Goal: Check status: Check status

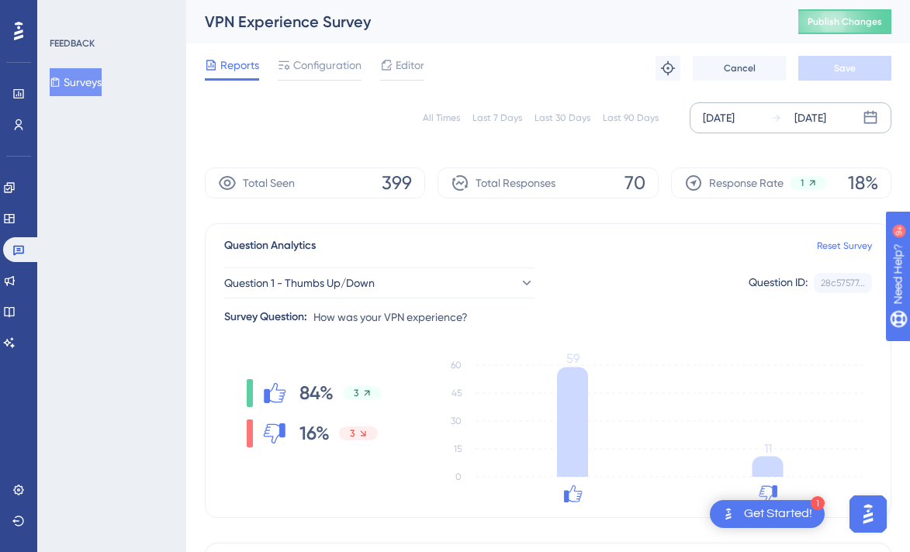
click at [826, 126] on div "[DATE]" at bounding box center [810, 118] width 32 height 19
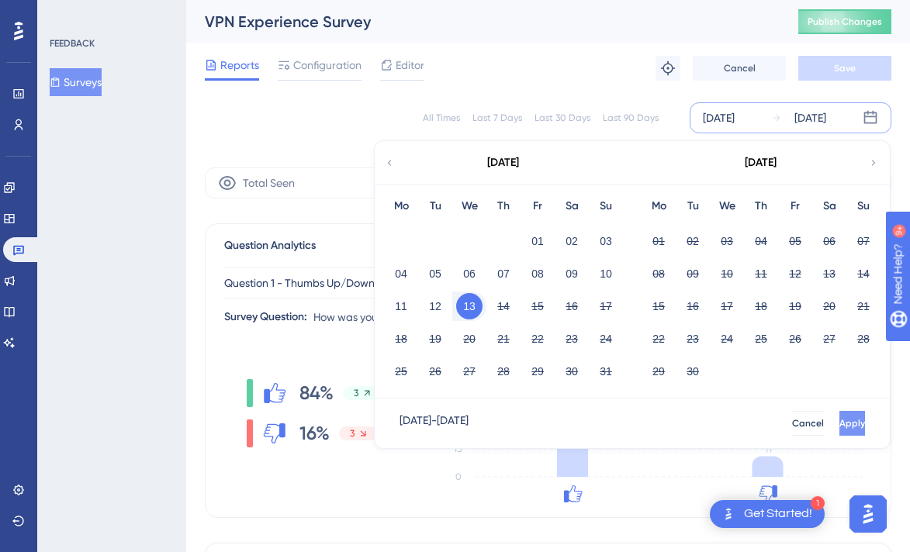
click at [843, 421] on button "Apply" at bounding box center [852, 423] width 26 height 25
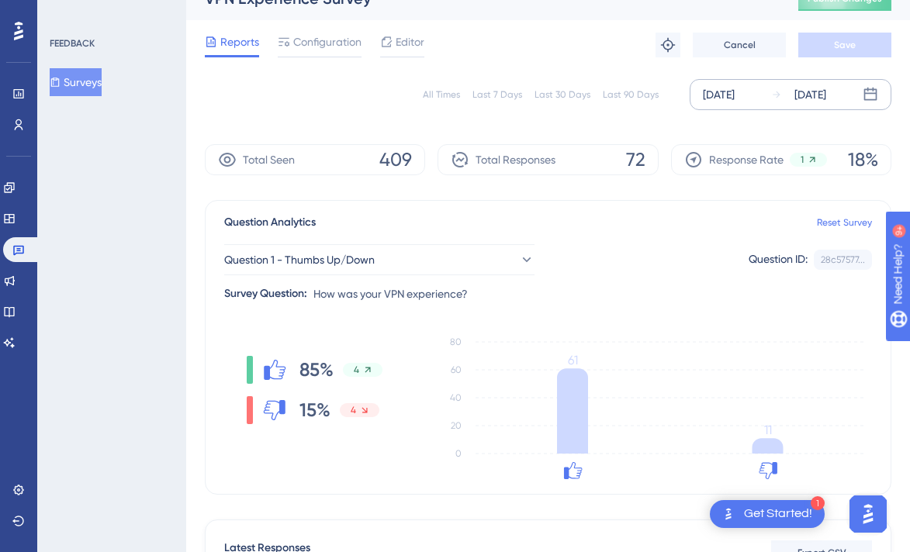
scroll to position [23, 0]
click at [735, 95] on div "[DATE]" at bounding box center [719, 94] width 32 height 19
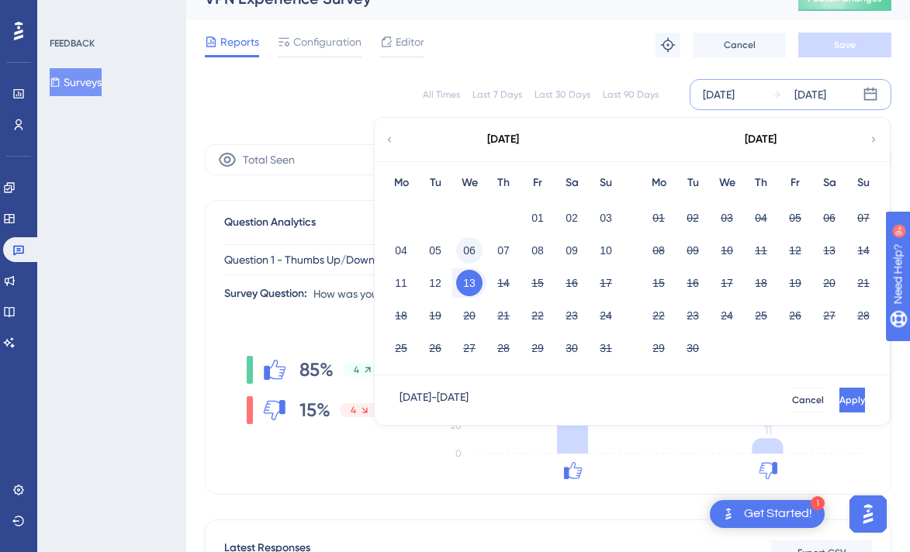
click at [473, 251] on button "06" at bounding box center [469, 250] width 26 height 26
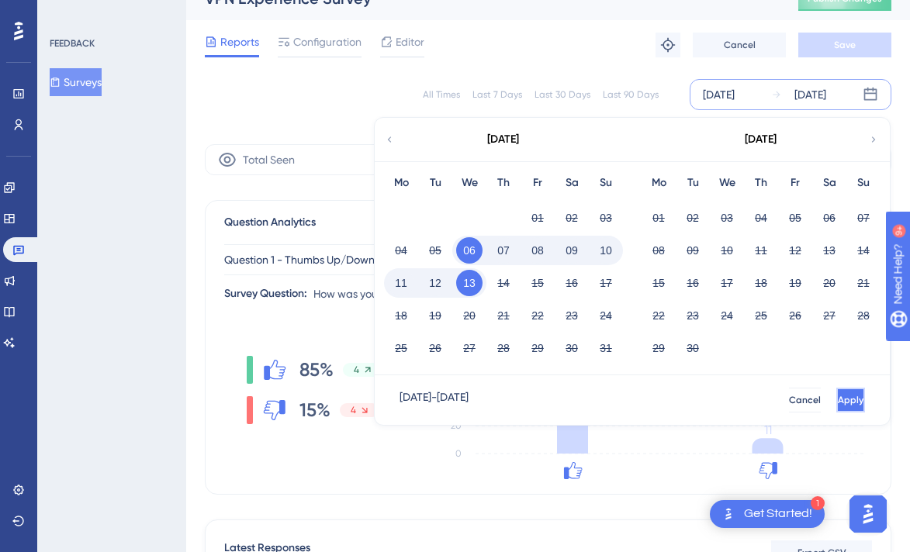
click at [838, 399] on span "Apply" at bounding box center [851, 400] width 26 height 12
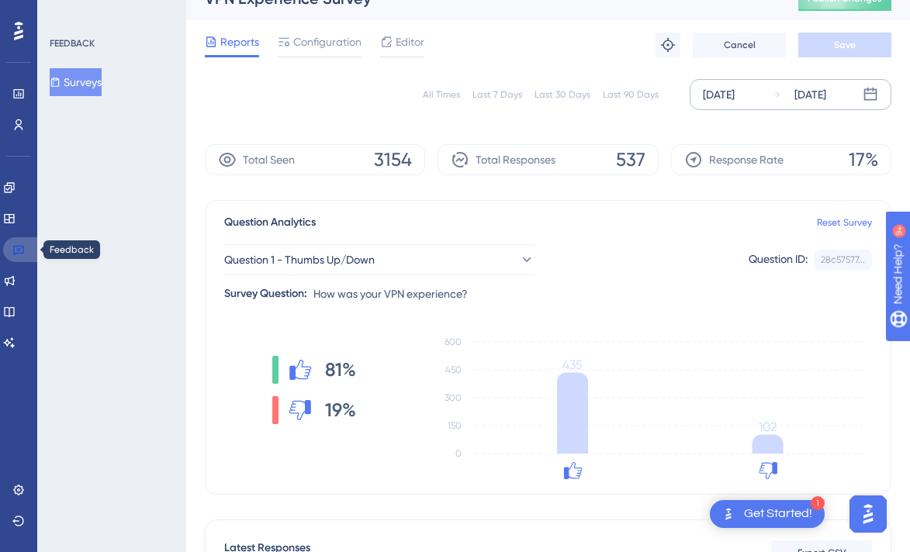
click at [29, 247] on link at bounding box center [21, 249] width 37 height 25
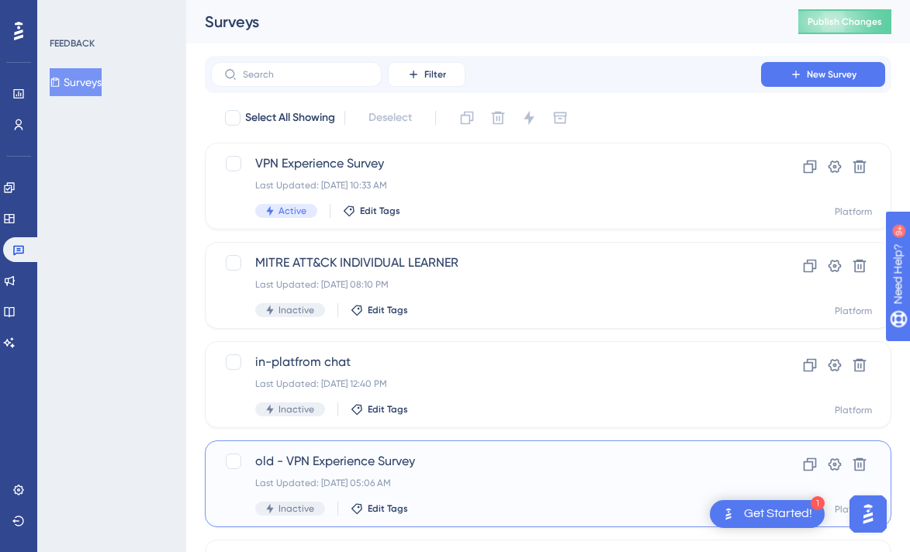
click at [329, 452] on span "old - VPN Experience Survey" at bounding box center [486, 461] width 462 height 19
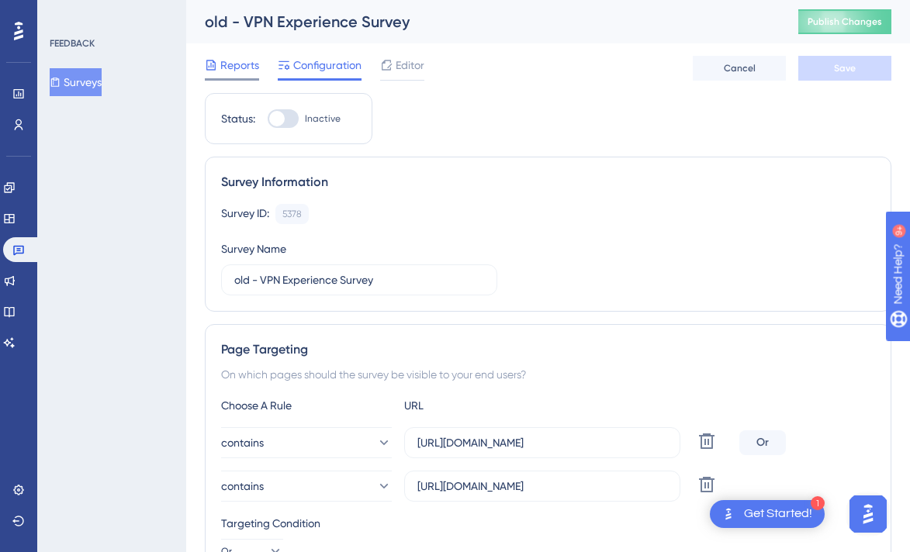
click at [241, 64] on span "Reports" at bounding box center [239, 65] width 39 height 19
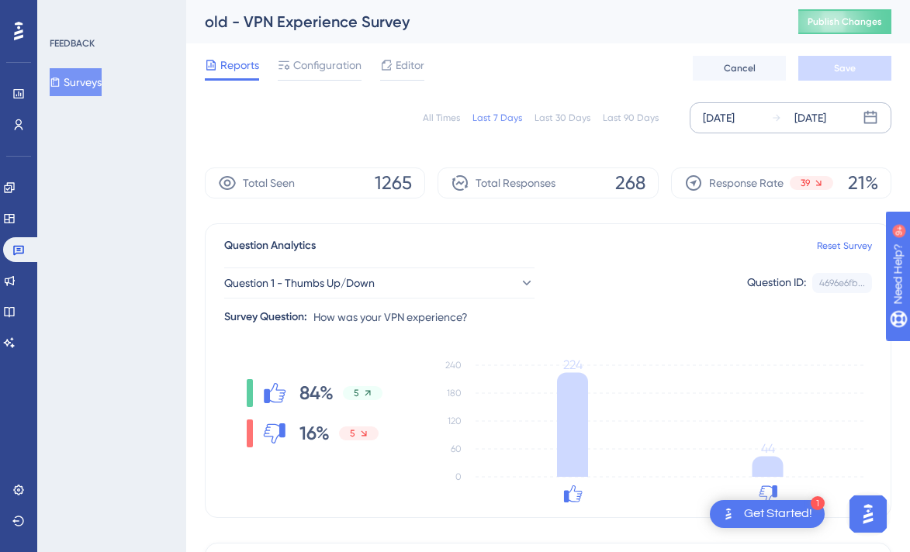
click at [818, 110] on div "[DATE]" at bounding box center [810, 118] width 32 height 19
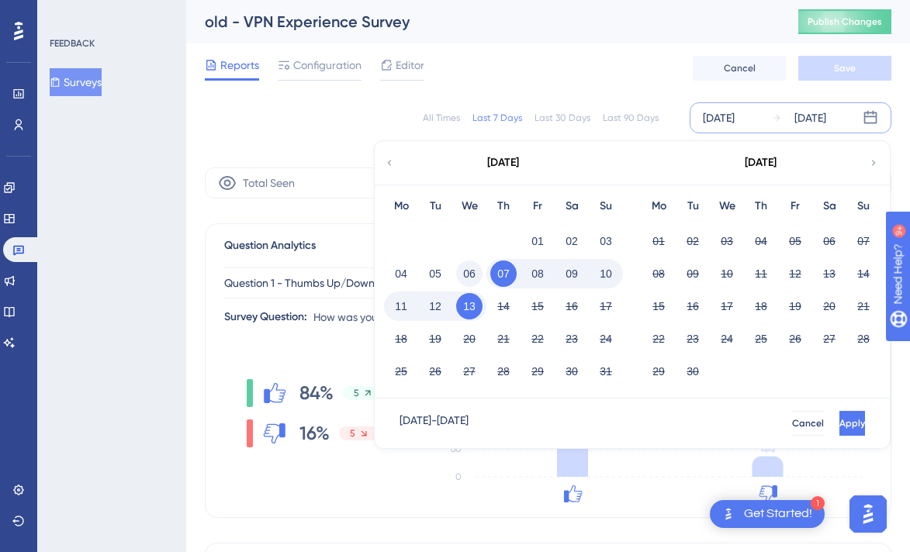
click at [476, 270] on button "06" at bounding box center [469, 274] width 26 height 26
click at [464, 317] on button "13" at bounding box center [469, 306] width 26 height 26
click at [836, 416] on button "Apply" at bounding box center [850, 423] width 29 height 25
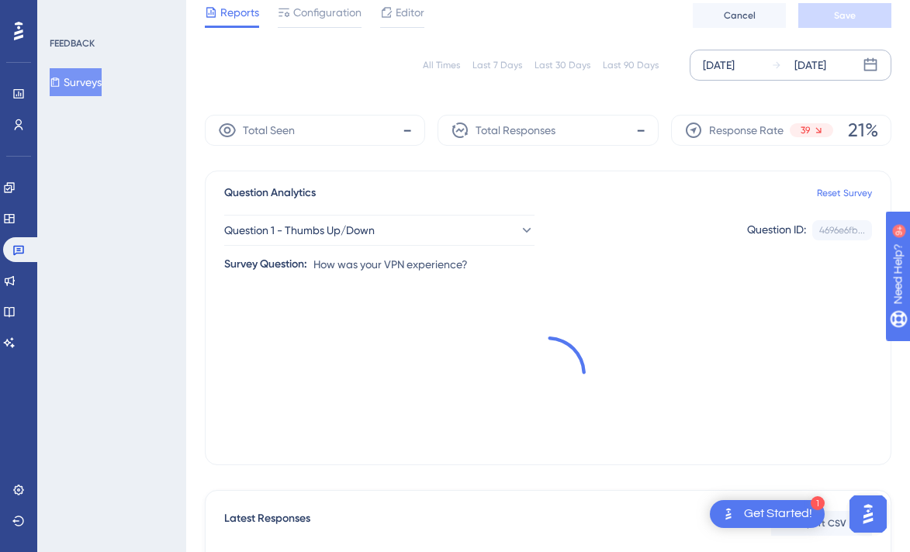
scroll to position [85, 0]
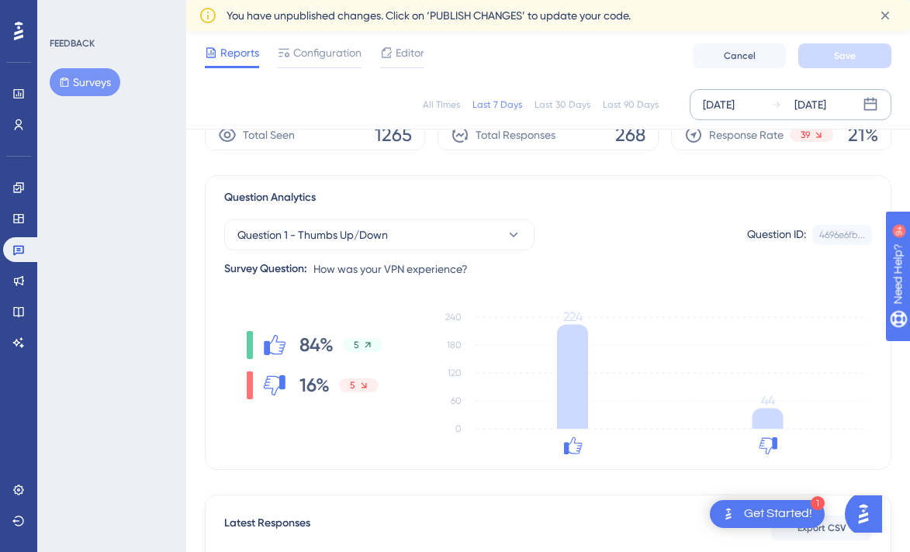
click at [791, 106] on div "[DATE]" at bounding box center [798, 104] width 55 height 19
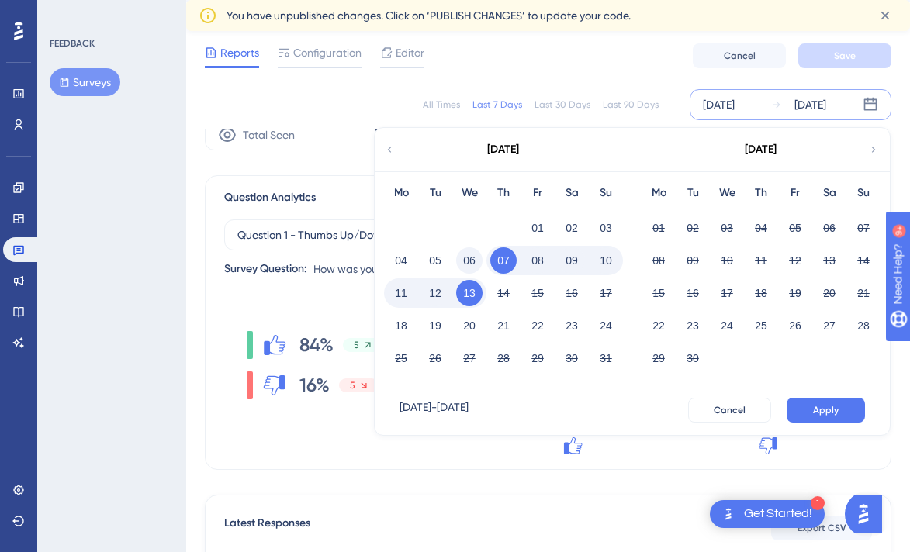
click at [476, 255] on button "06" at bounding box center [469, 260] width 26 height 26
click at [472, 293] on button "13" at bounding box center [469, 293] width 26 height 26
click at [832, 408] on span "Apply" at bounding box center [826, 410] width 26 height 12
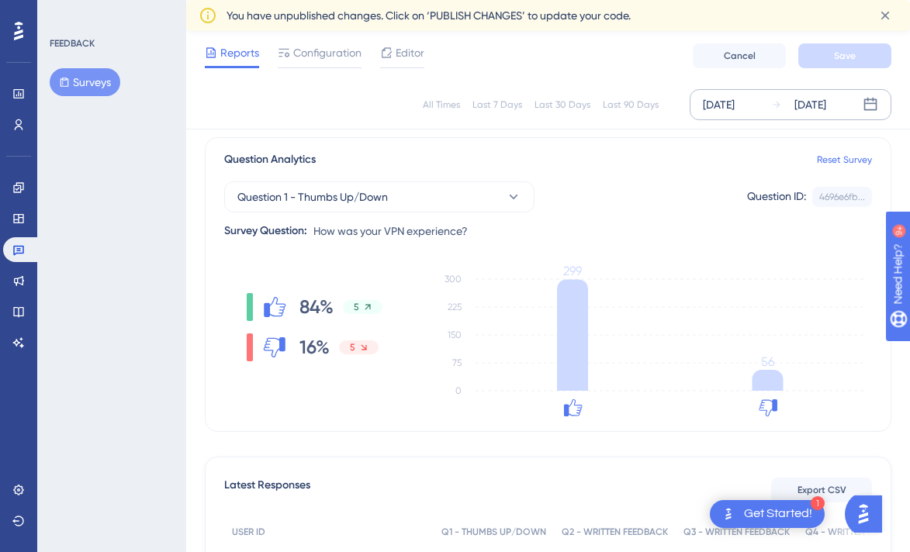
scroll to position [115, 0]
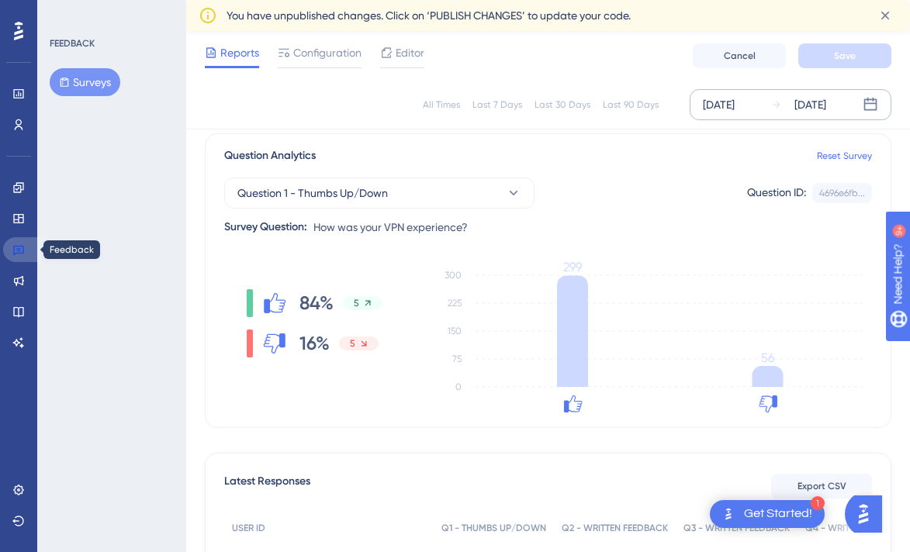
click at [16, 249] on icon at bounding box center [18, 251] width 11 height 10
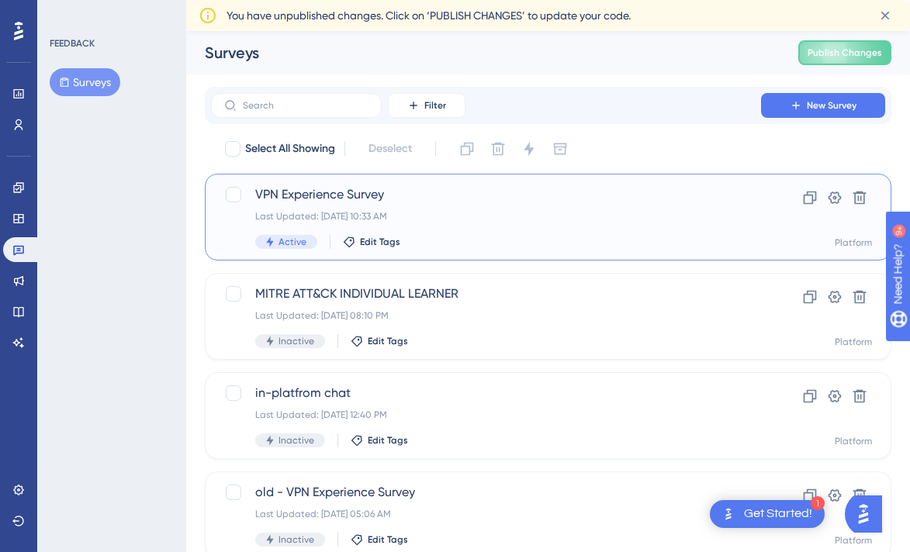
click at [296, 189] on span "VPN Experience Survey" at bounding box center [486, 194] width 462 height 19
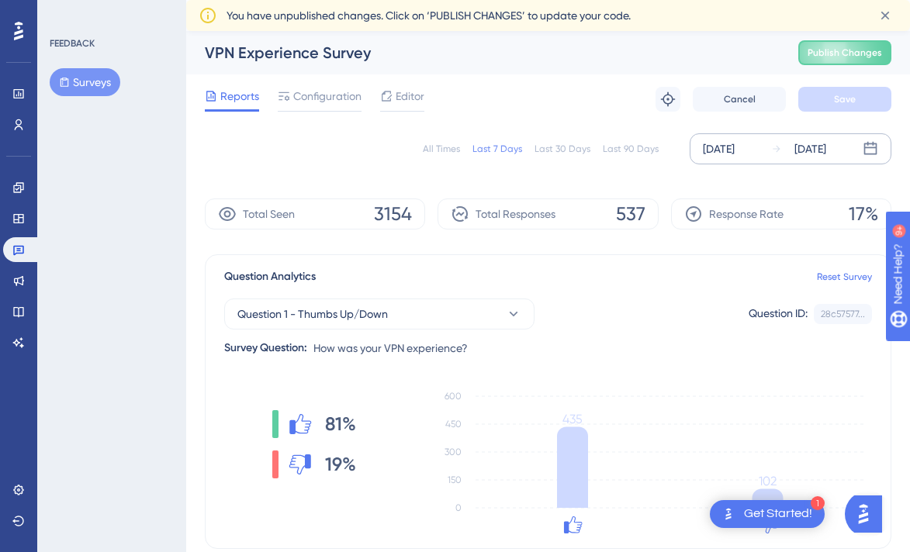
click at [804, 140] on div "[DATE]" at bounding box center [810, 149] width 32 height 19
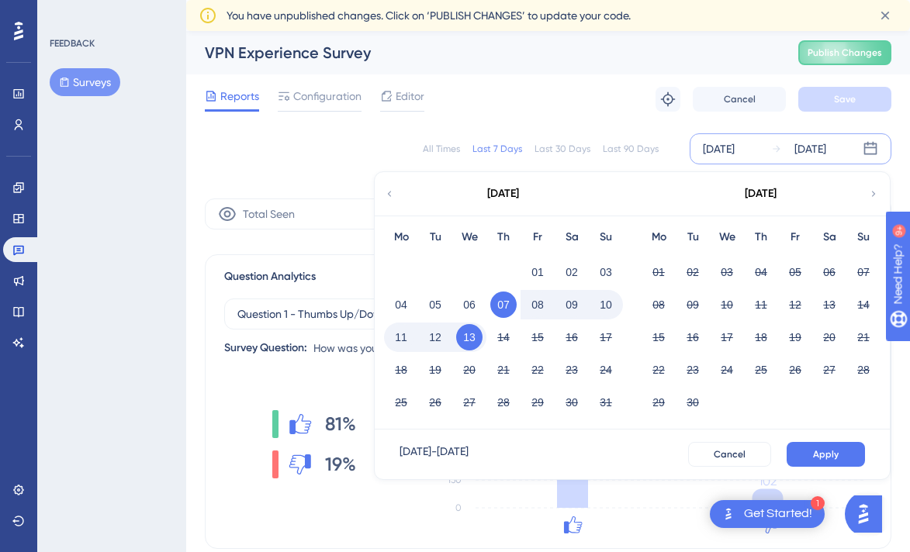
click at [444, 337] on button "12" at bounding box center [435, 337] width 26 height 26
click at [854, 457] on button "Apply" at bounding box center [826, 454] width 78 height 25
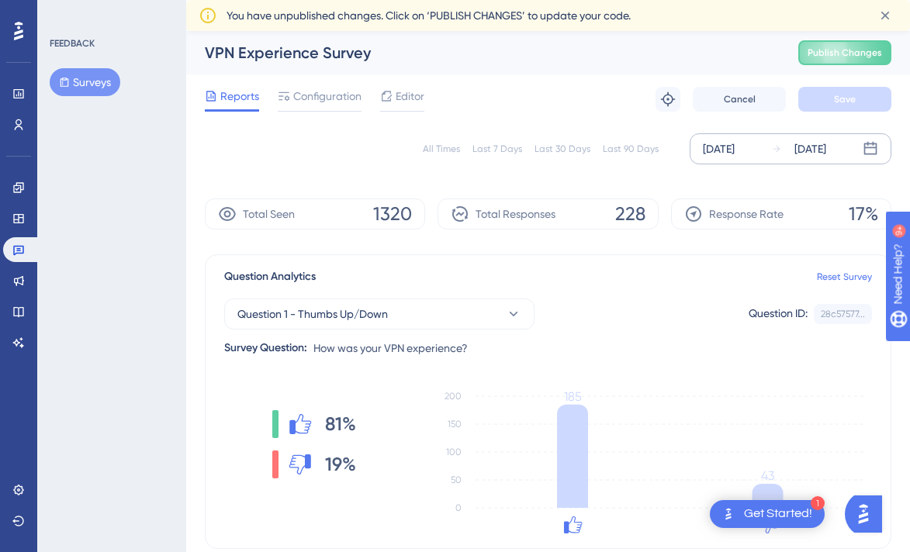
click at [825, 153] on div "[DATE]" at bounding box center [810, 149] width 32 height 19
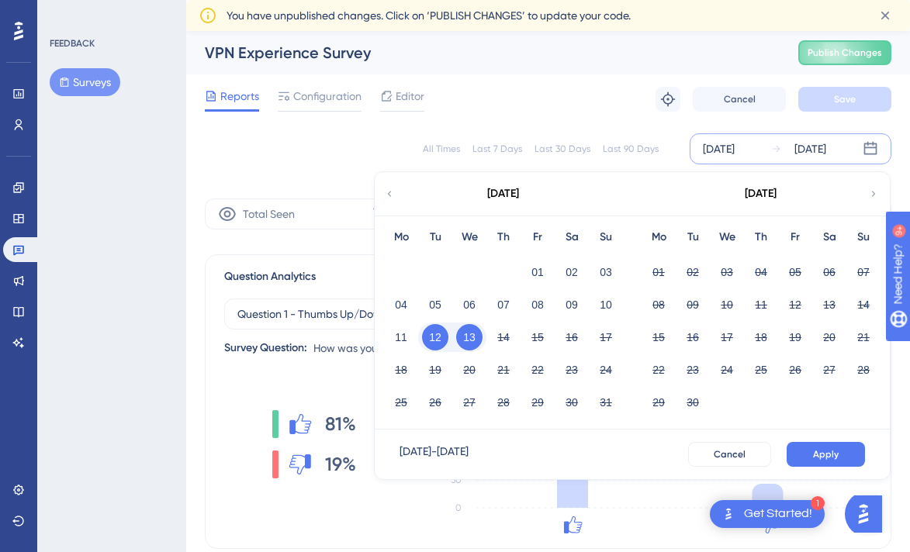
click at [470, 340] on button "13" at bounding box center [469, 337] width 26 height 26
click at [828, 445] on button "Apply" at bounding box center [826, 454] width 78 height 25
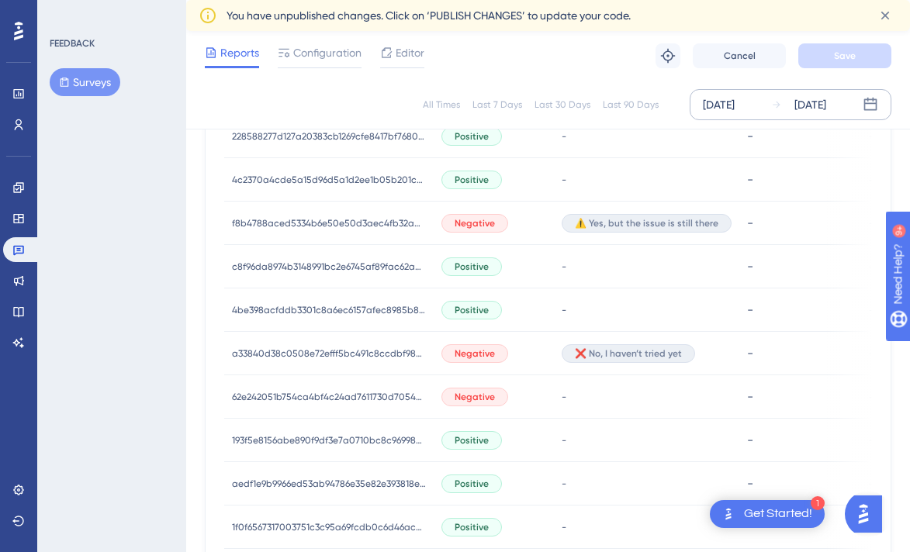
scroll to position [817, 0]
